Goal: Navigation & Orientation: Find specific page/section

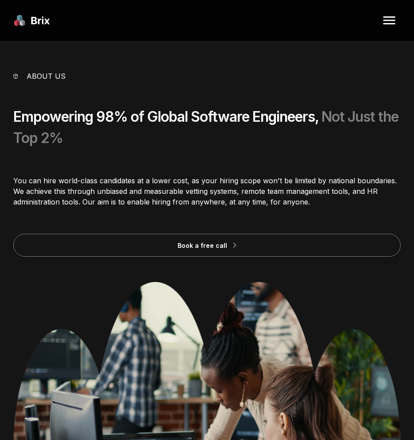
click at [387, 21] on img at bounding box center [388, 20] width 21 height 21
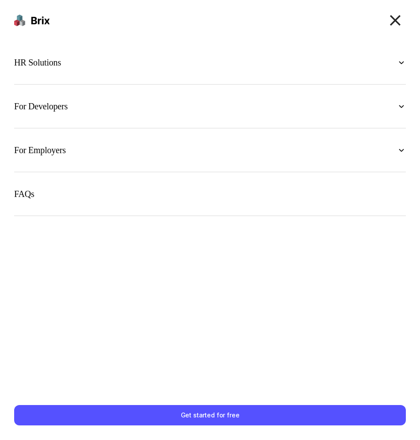
click at [34, 67] on div "HR Solutions" at bounding box center [210, 62] width 392 height 15
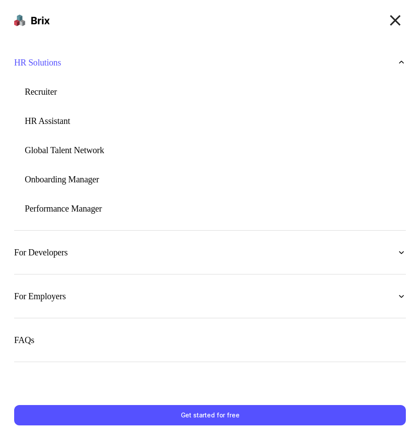
click at [92, 243] on section "For Developers Blogs for Developers Discord Community Job Board" at bounding box center [210, 253] width 392 height 44
click at [48, 258] on div "For Developers" at bounding box center [210, 252] width 392 height 15
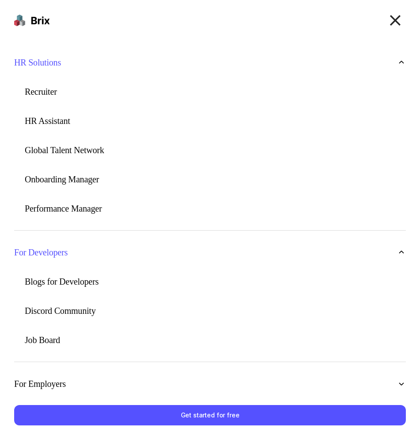
scroll to position [59, 0]
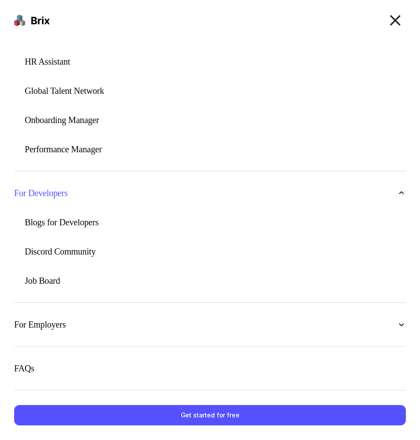
click at [36, 329] on p "For Employers" at bounding box center [40, 324] width 52 height 9
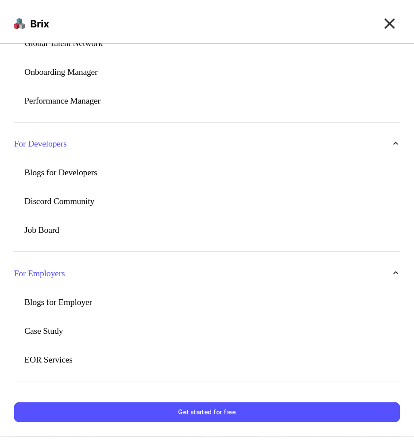
scroll to position [147, 0]
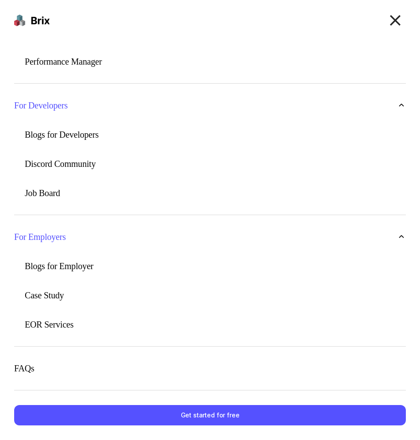
click at [68, 133] on p "Blogs for Developers" at bounding box center [62, 134] width 74 height 9
